Goal: Task Accomplishment & Management: Manage account settings

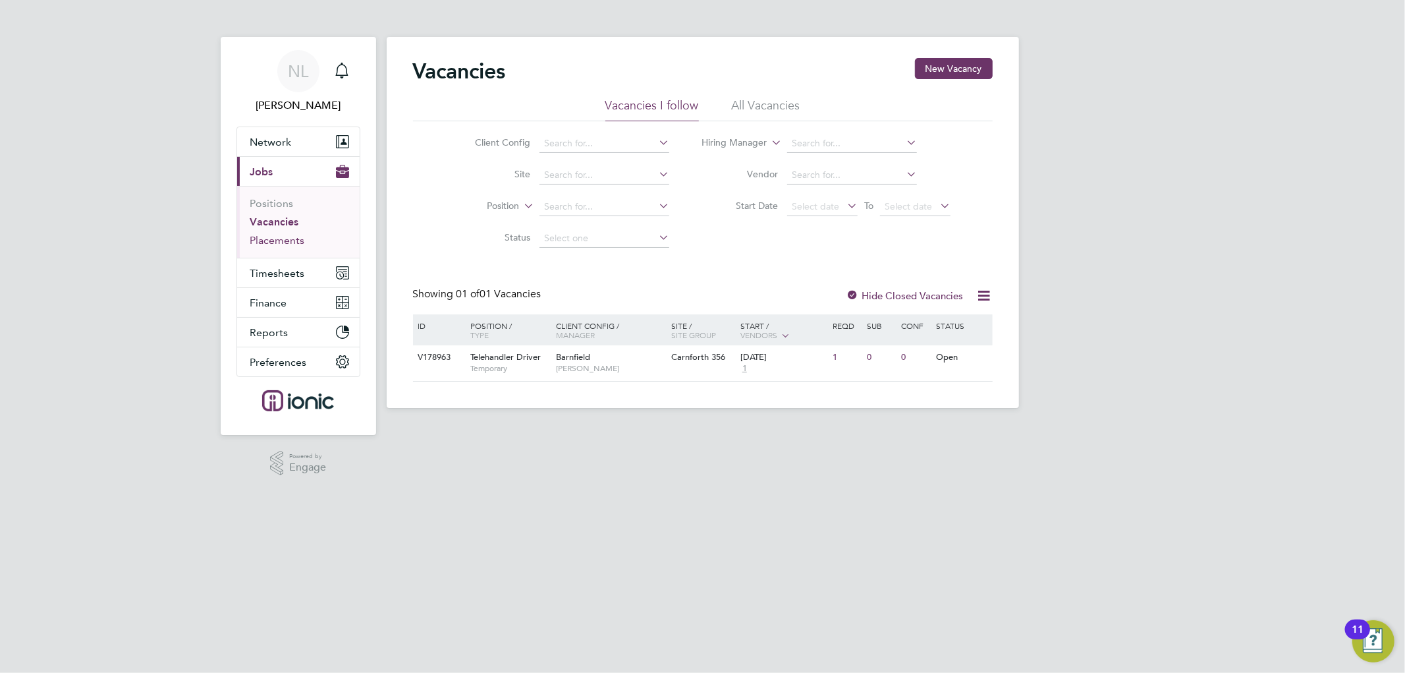
click at [273, 241] on link "Placements" at bounding box center [277, 240] width 55 height 13
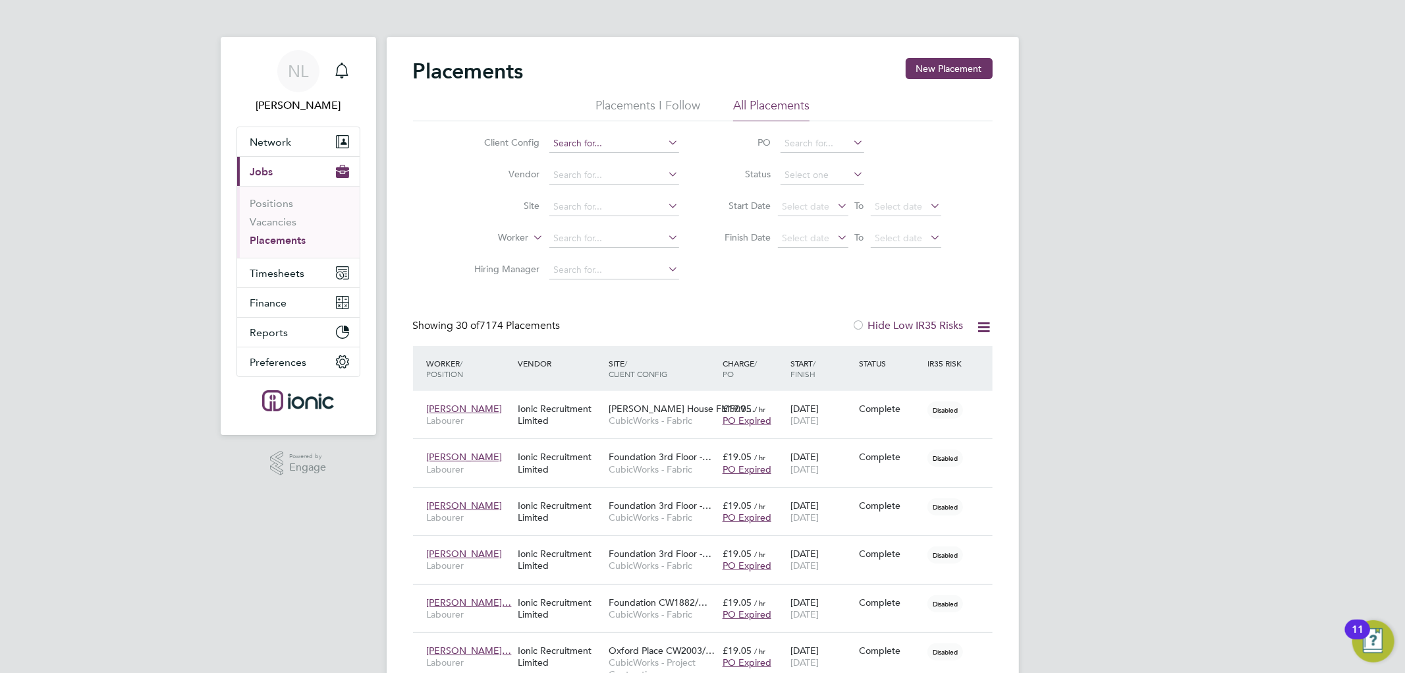
click at [616, 142] on input at bounding box center [615, 143] width 130 height 18
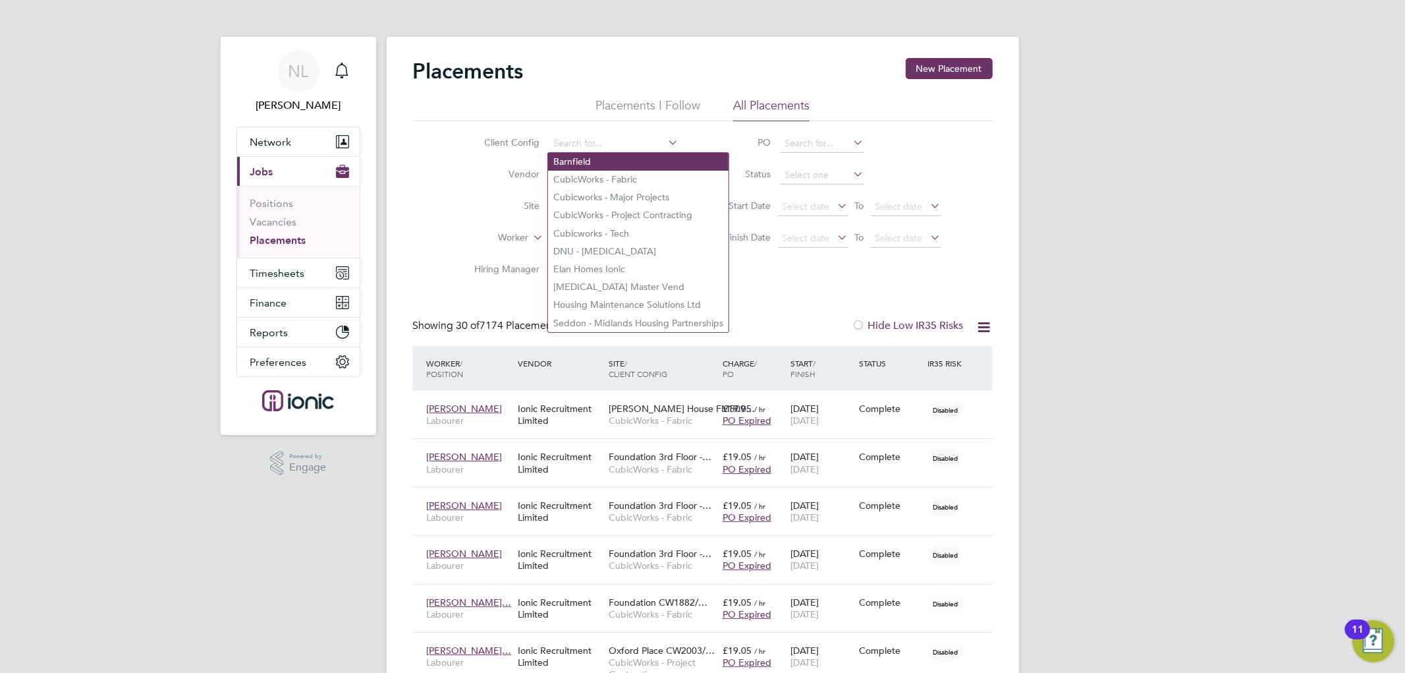
click at [602, 162] on li "Barnfield" at bounding box center [638, 162] width 181 height 18
type input "Barnfield"
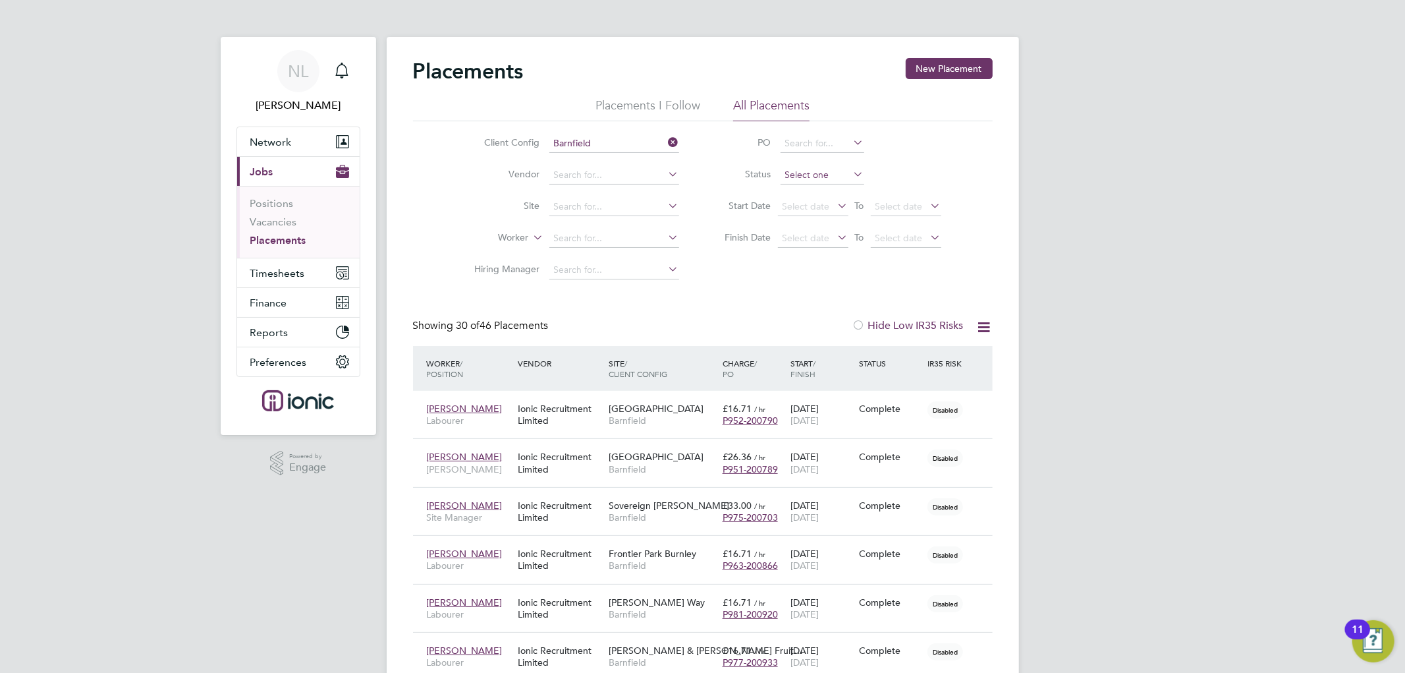
click at [817, 175] on input at bounding box center [823, 175] width 84 height 18
click at [812, 185] on li "Active" at bounding box center [821, 192] width 85 height 17
type input "Active"
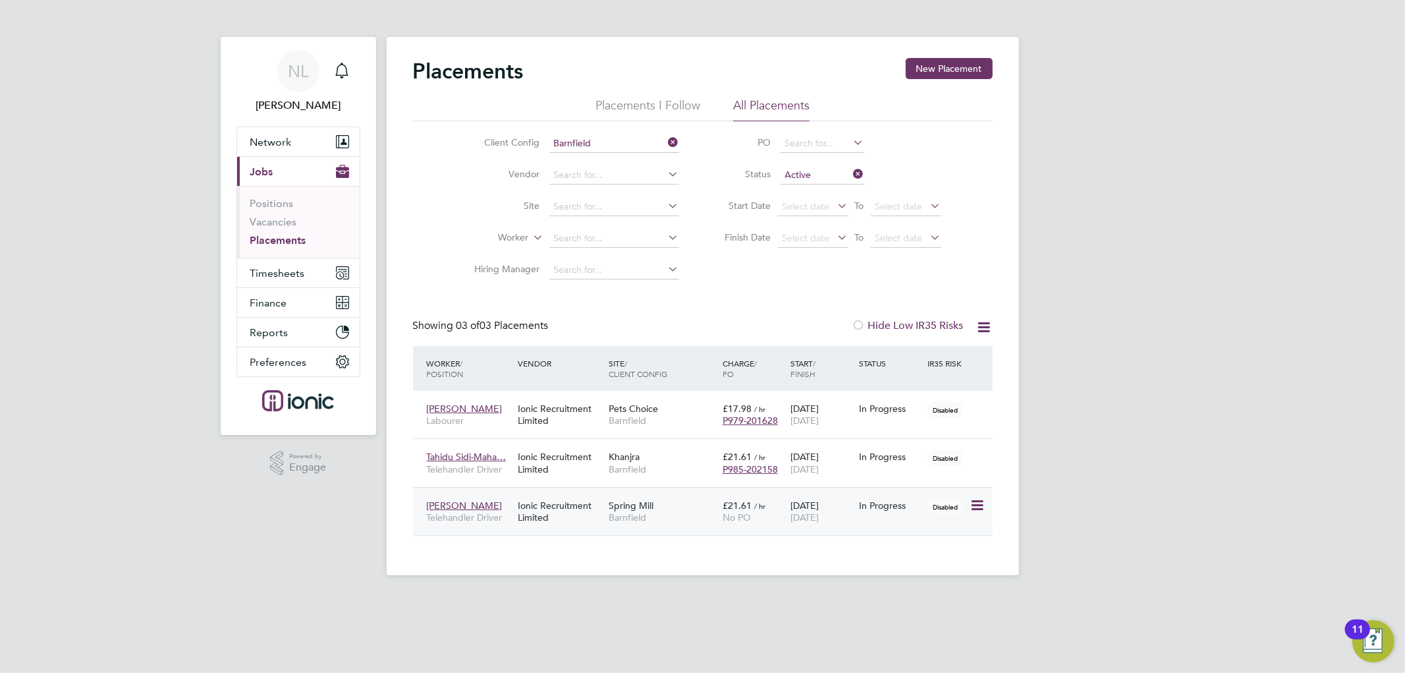
click at [974, 508] on icon at bounding box center [976, 505] width 13 height 16
click at [683, 501] on div "Spring Mill Barnfield" at bounding box center [663, 511] width 114 height 37
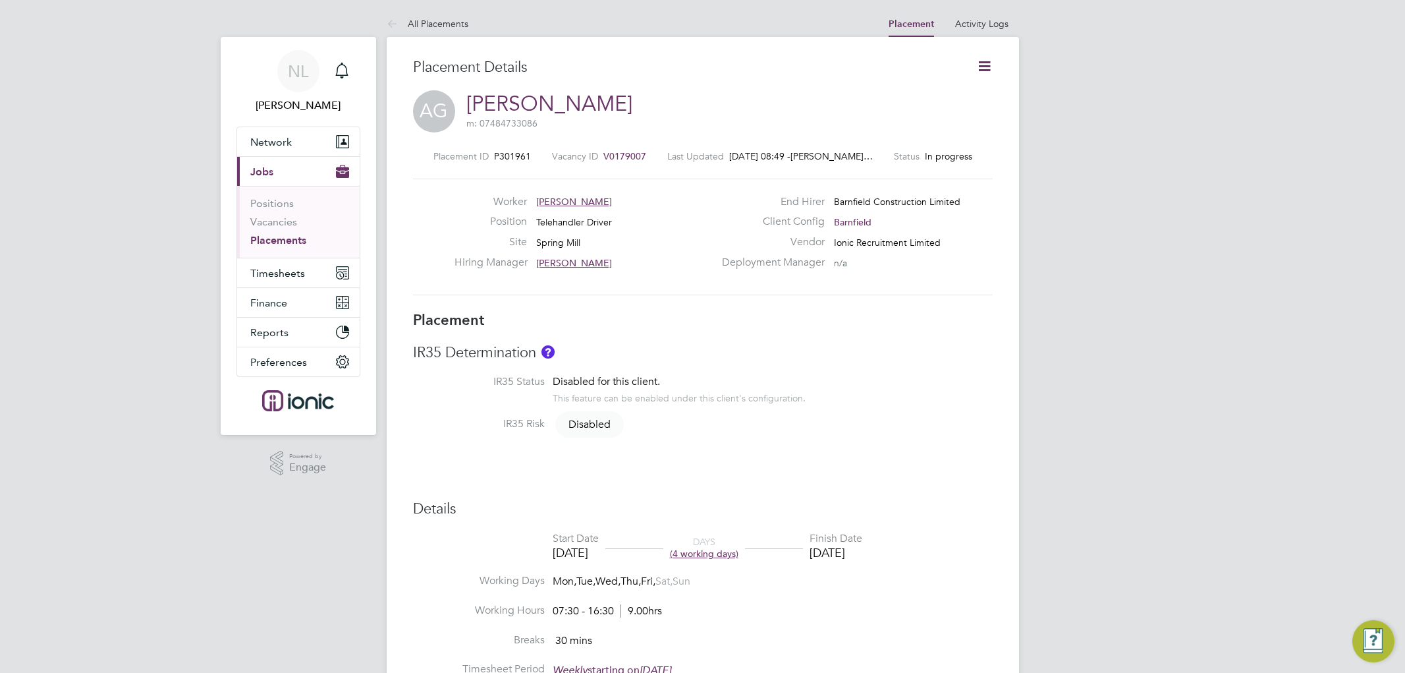
click at [989, 68] on icon at bounding box center [984, 66] width 16 height 16
click at [944, 92] on li "Edit Placement e" at bounding box center [941, 97] width 97 height 18
type input "[PERSON_NAME]"
type input "Pauline Shaw"
type input "[DATE]"
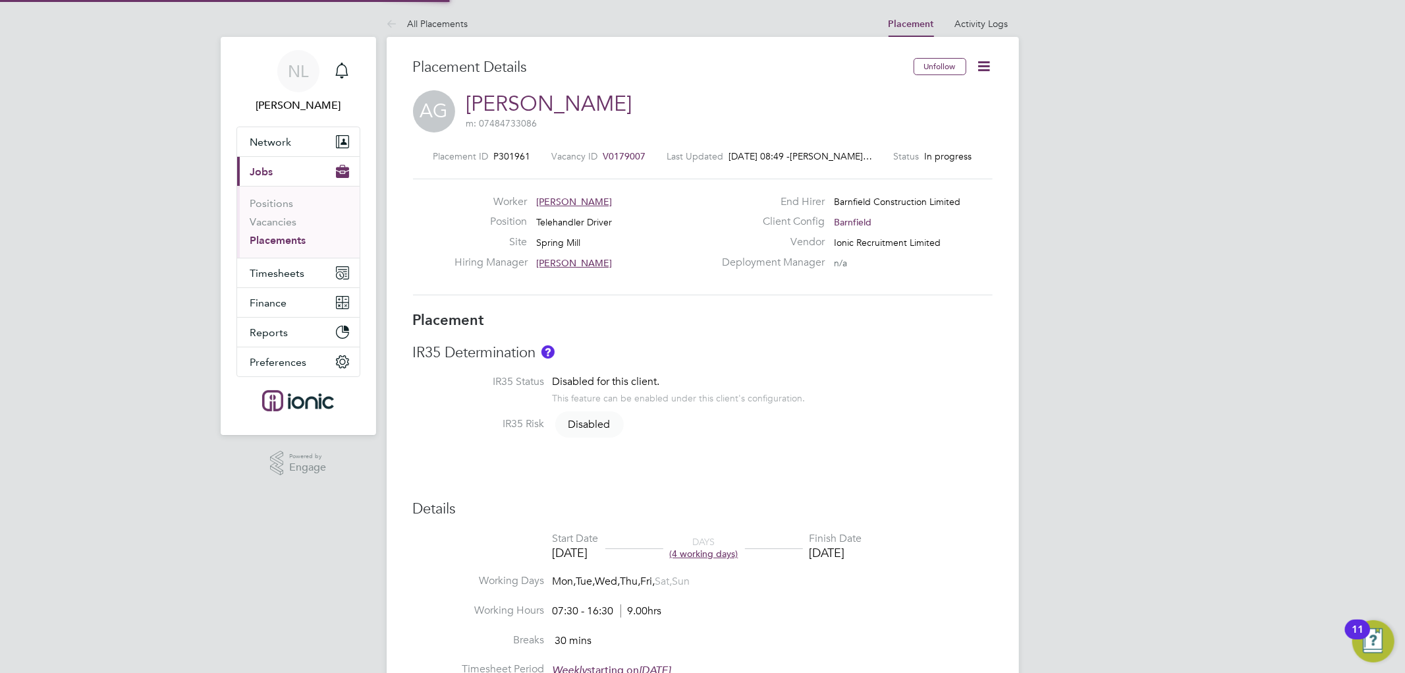
type input "[DATE]"
type input "07:30"
type input "16:30"
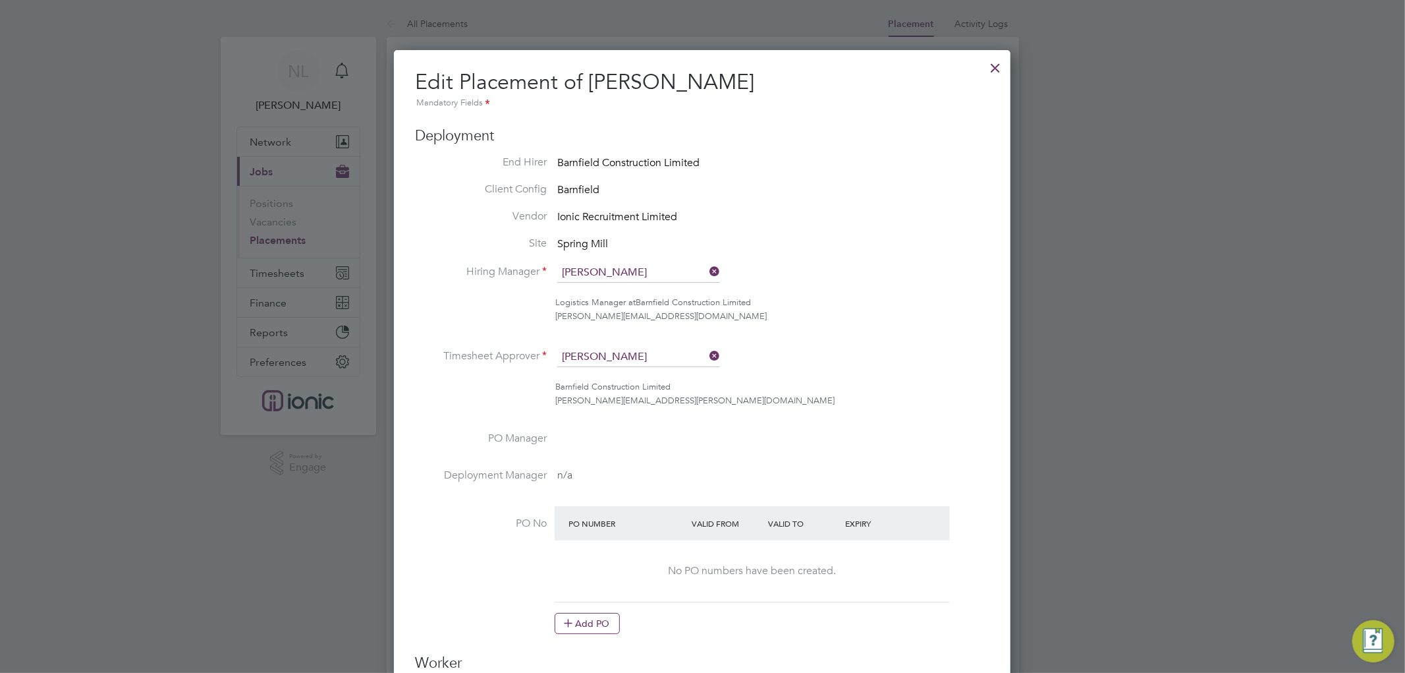
scroll to position [7, 7]
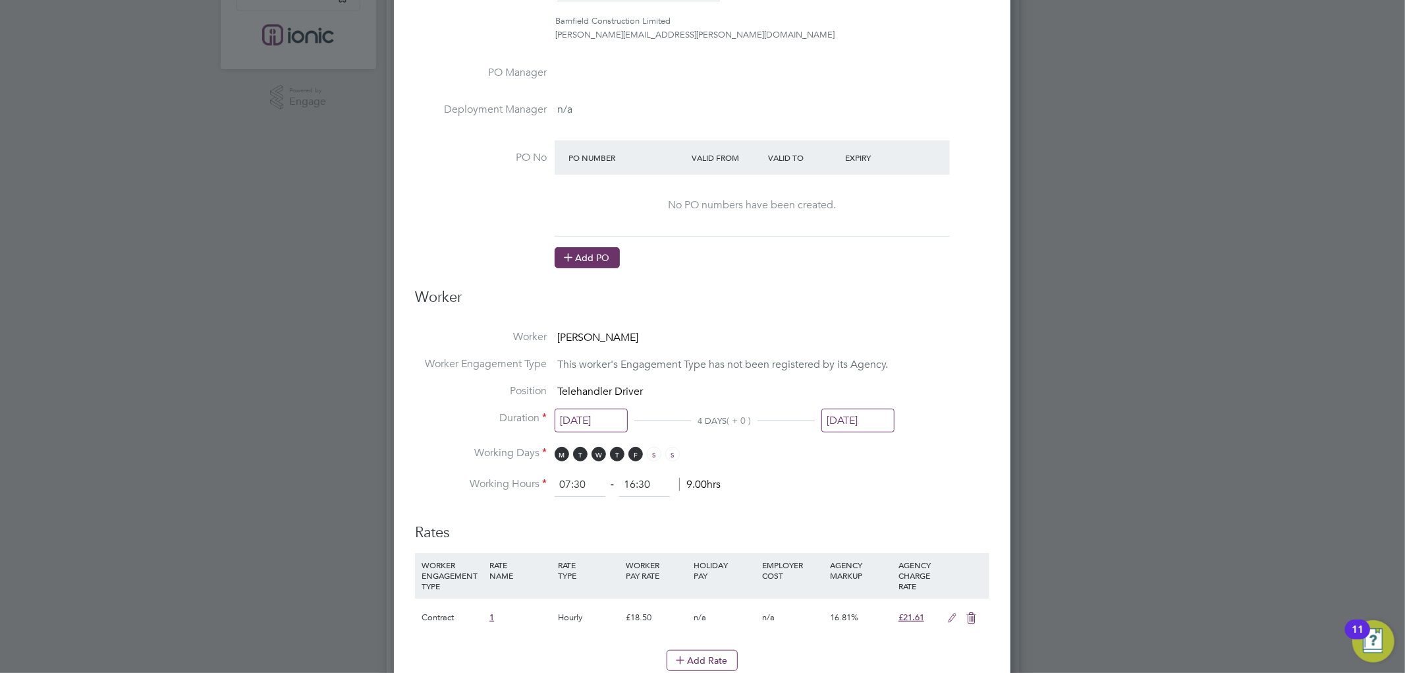
click at [593, 264] on button "Add PO" at bounding box center [587, 257] width 65 height 21
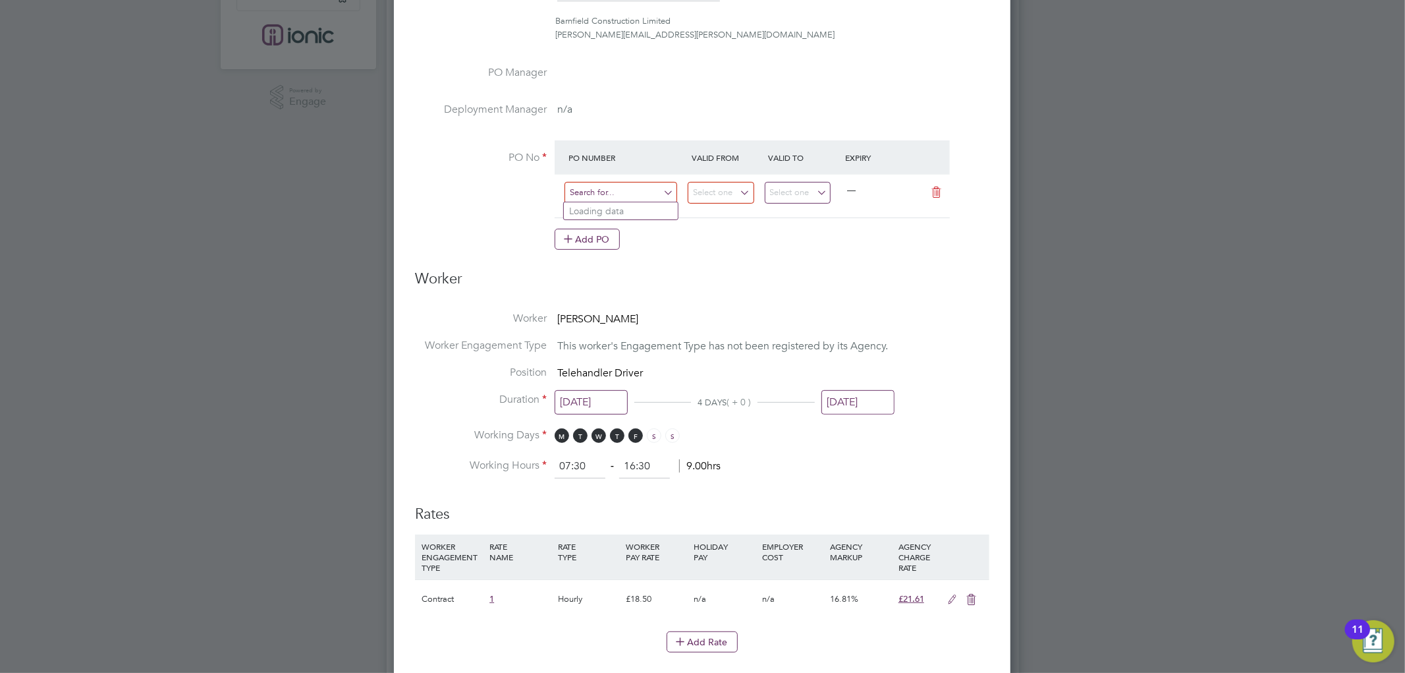
click at [627, 200] on input at bounding box center [621, 193] width 113 height 22
paste input "P967-202172"
type input "P967-202172"
click at [867, 248] on div "Add PO" at bounding box center [752, 239] width 395 height 21
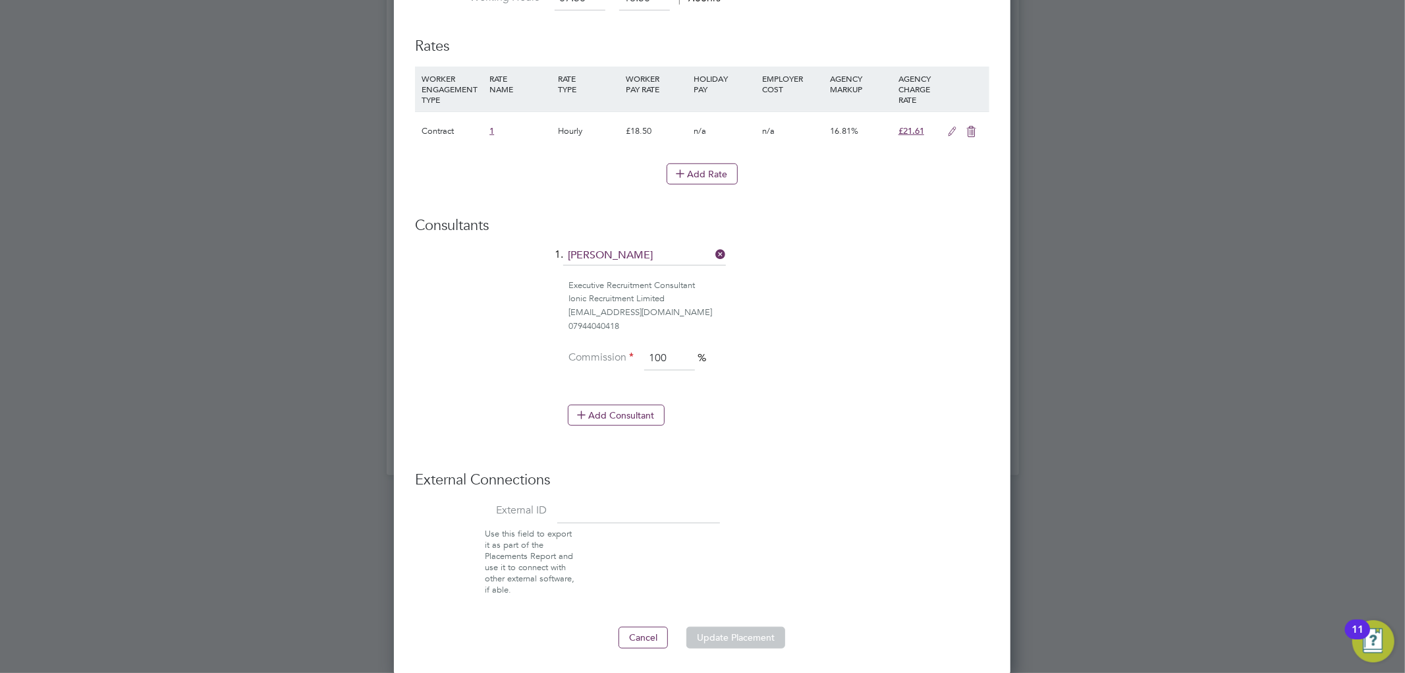
click at [886, 495] on div "External Connections External ID Use this field to export it as part of the Pla…" at bounding box center [702, 532] width 575 height 125
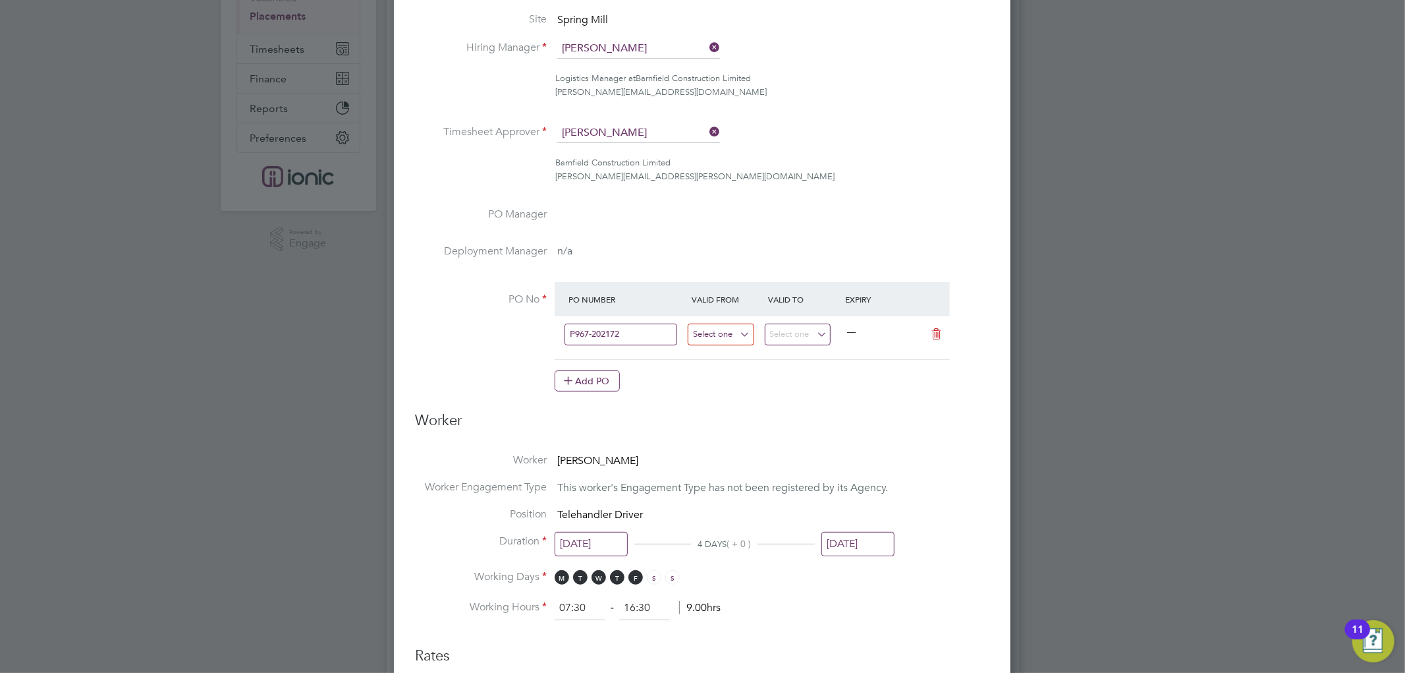
click at [727, 328] on input at bounding box center [721, 335] width 67 height 22
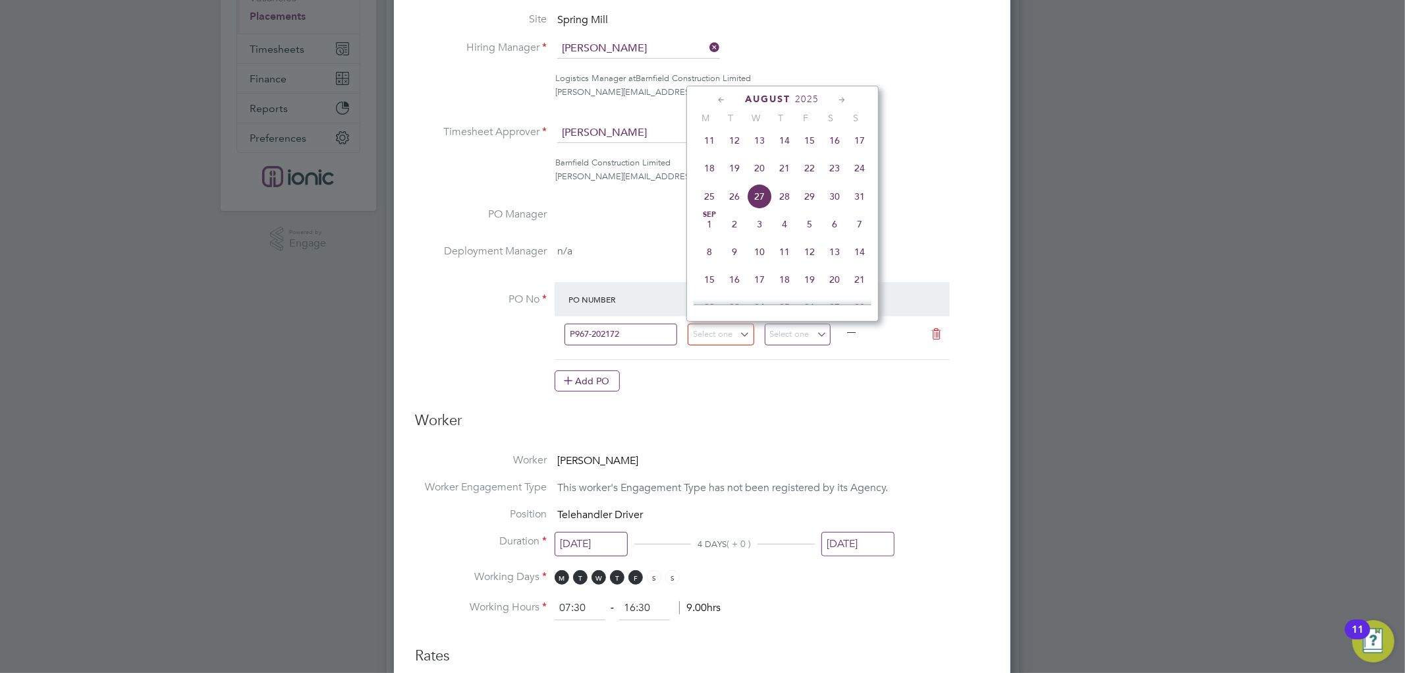
click at [738, 205] on span "26" at bounding box center [734, 196] width 25 height 25
type input "[DATE]"
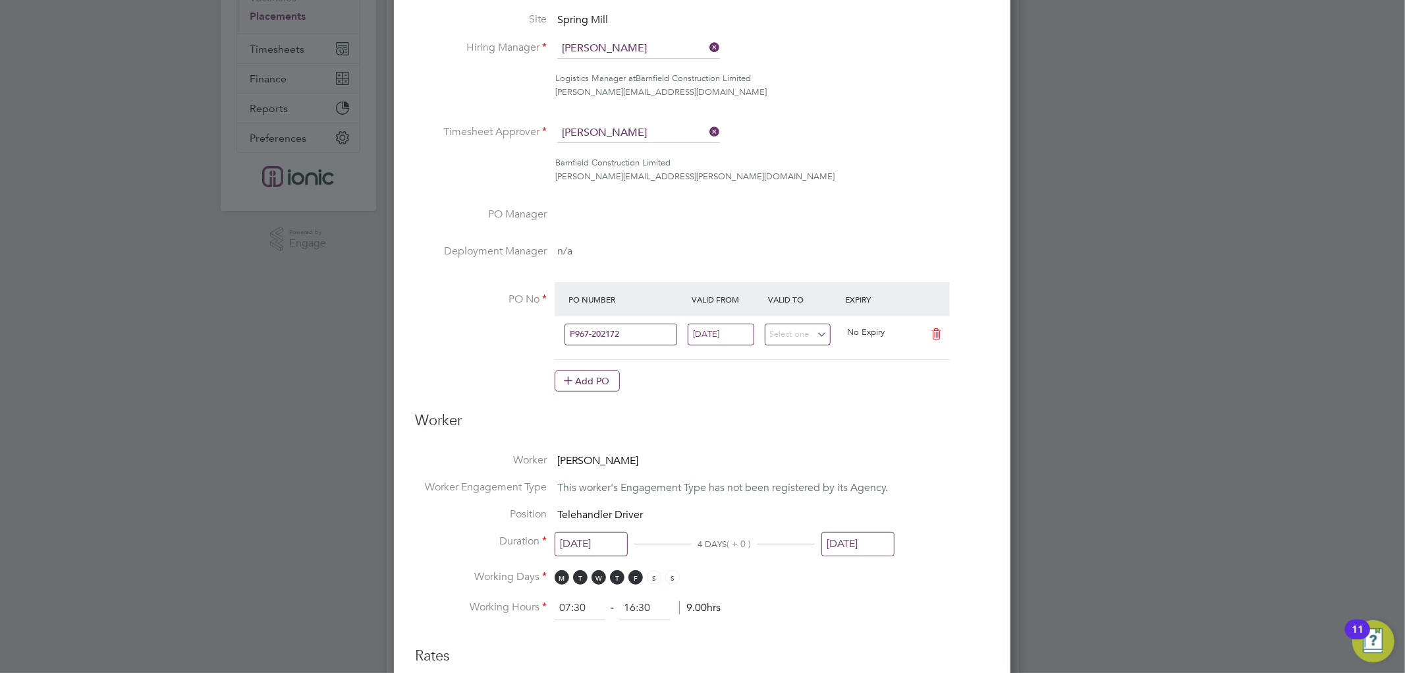
click at [938, 431] on h3 "Worker" at bounding box center [702, 426] width 575 height 30
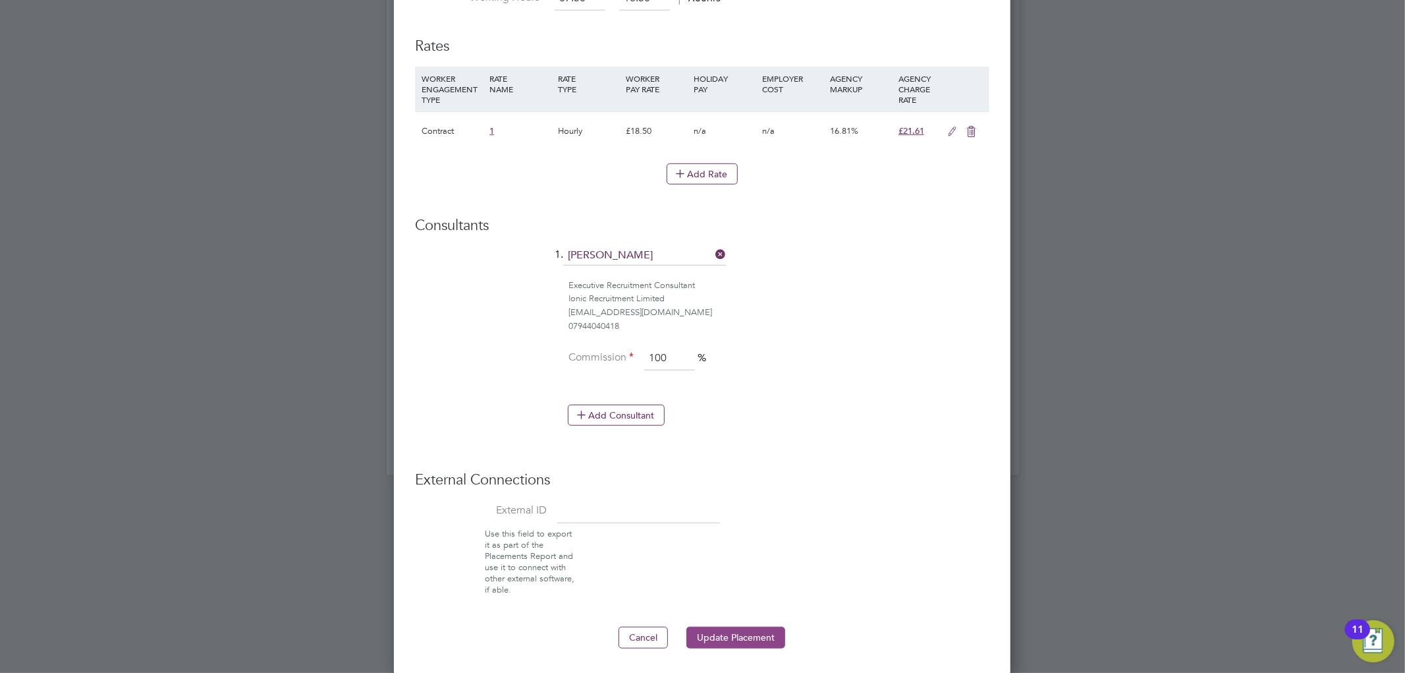
click at [752, 635] on button "Update Placement" at bounding box center [736, 637] width 99 height 21
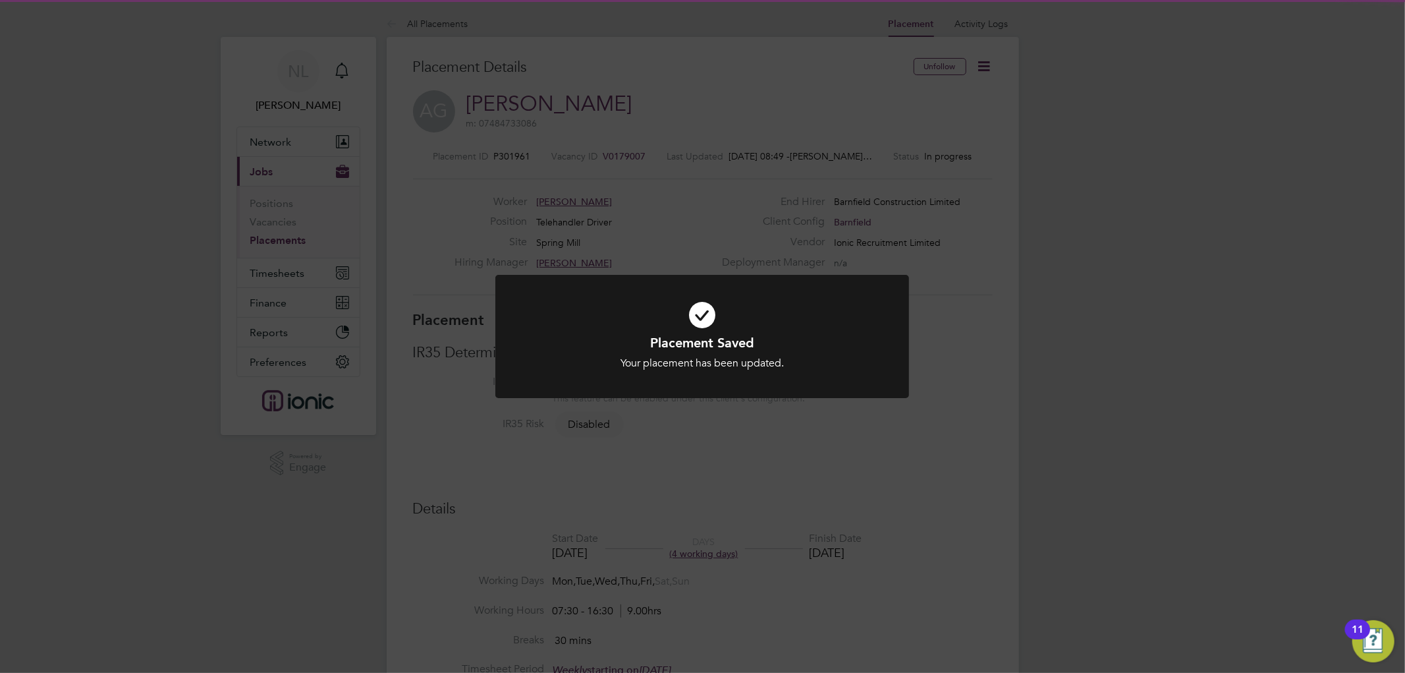
click at [1131, 416] on div "Placement Saved Your placement has been updated. Cancel Okay" at bounding box center [702, 336] width 1405 height 673
